Goal: Information Seeking & Learning: Learn about a topic

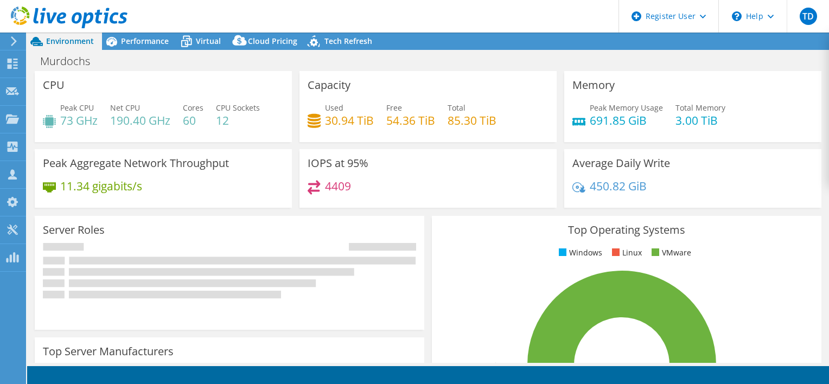
select select "USWest"
select select "USD"
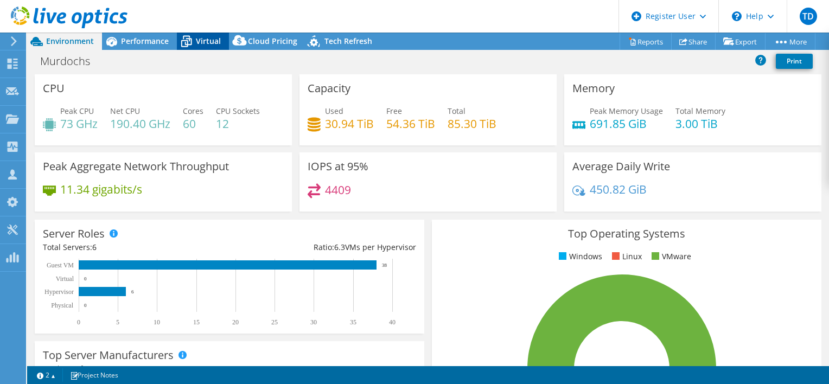
click at [206, 46] on span "Virtual" at bounding box center [208, 41] width 25 height 10
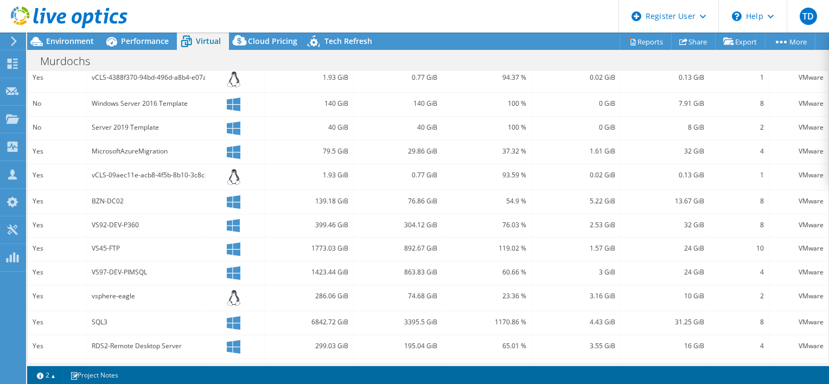
scroll to position [350, 0]
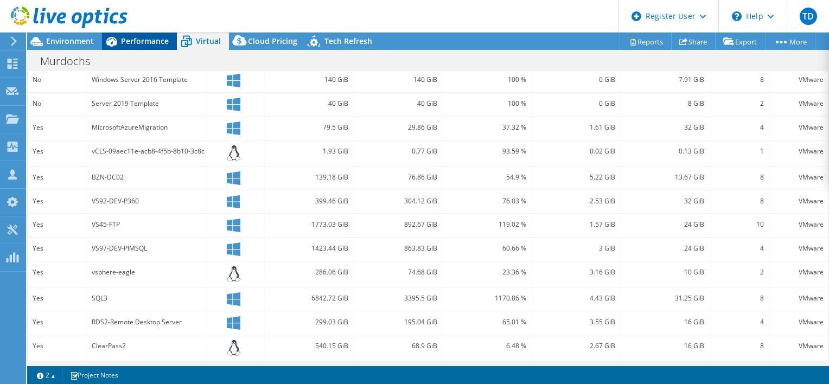
click at [134, 40] on span "Performance" at bounding box center [145, 41] width 48 height 10
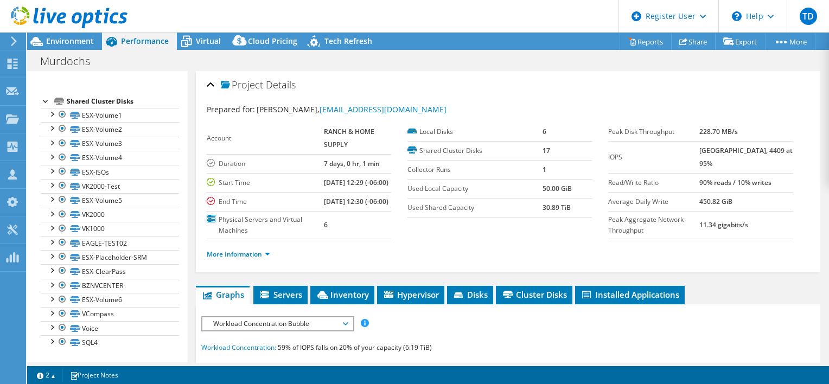
scroll to position [100, 0]
click at [58, 117] on div at bounding box center [62, 114] width 11 height 13
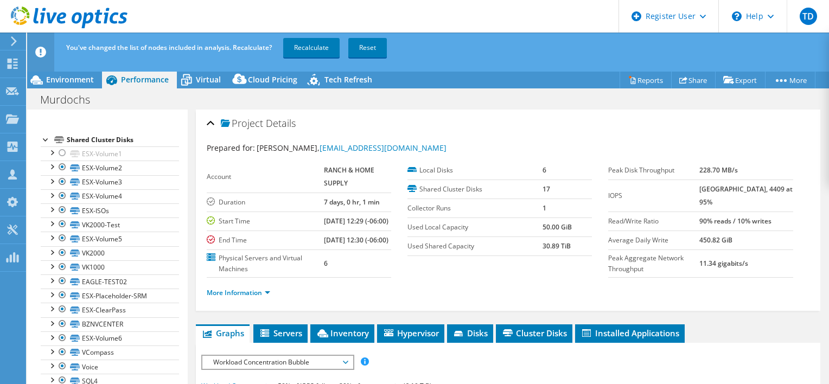
scroll to position [0, 0]
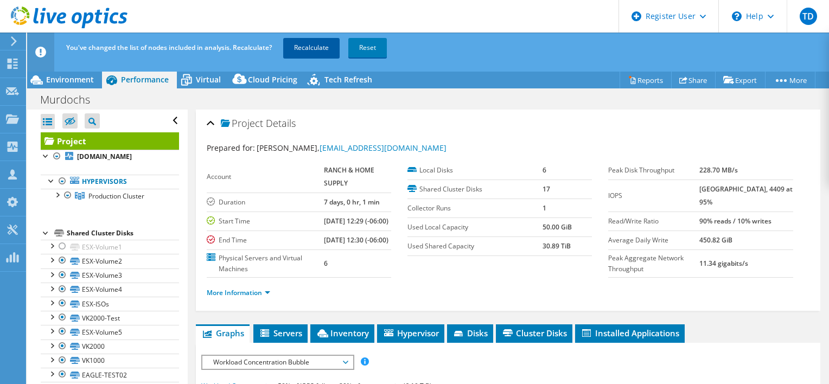
click at [303, 43] on link "Recalculate" at bounding box center [311, 48] width 56 height 20
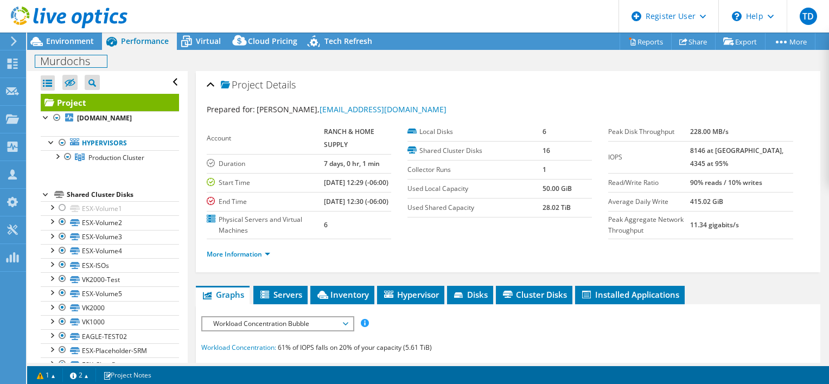
click at [69, 52] on div "Murdochs Print" at bounding box center [428, 61] width 802 height 20
click at [75, 39] on span "Environment" at bounding box center [70, 41] width 48 height 10
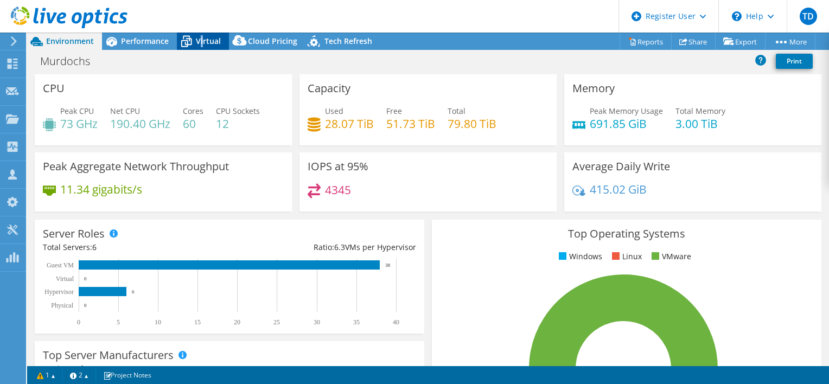
click at [202, 39] on span "Virtual" at bounding box center [208, 41] width 25 height 10
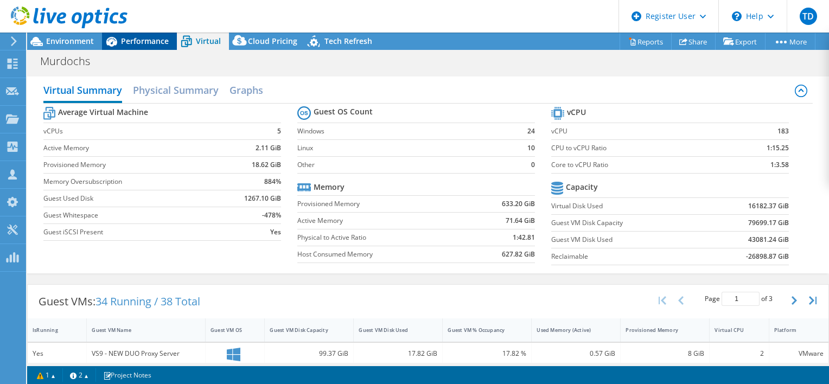
click at [141, 43] on span "Performance" at bounding box center [145, 41] width 48 height 10
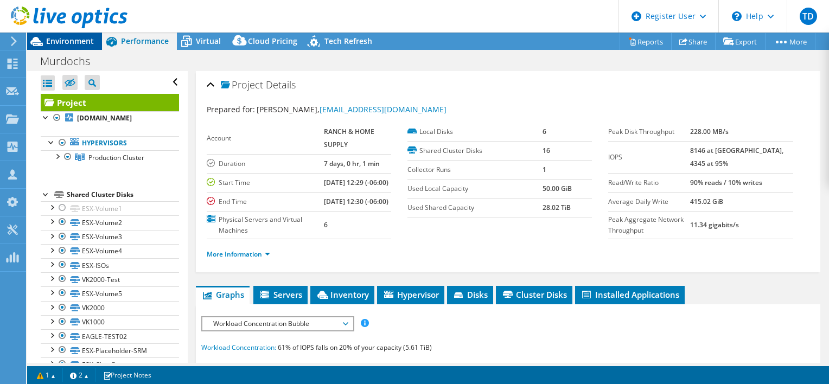
click at [86, 46] on span "Environment" at bounding box center [70, 41] width 48 height 10
